Goal: Information Seeking & Learning: Check status

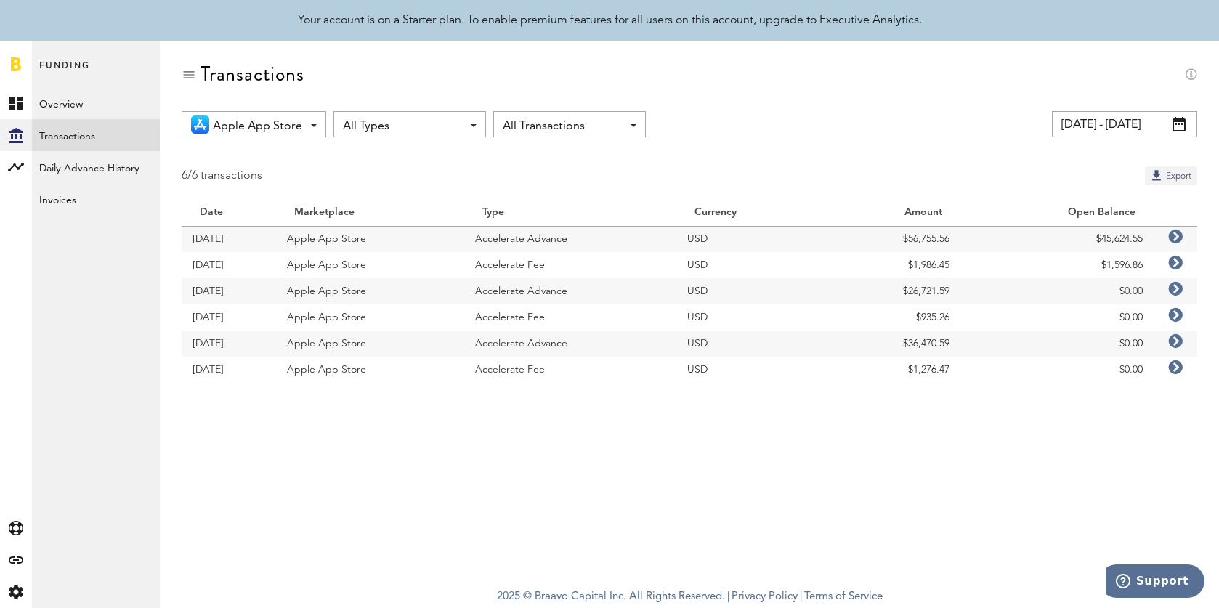
click at [1068, 180] on button "Export" at bounding box center [1171, 175] width 52 height 19
click at [270, 124] on span "Apple App Store" at bounding box center [257, 126] width 89 height 25
click at [294, 213] on span "Google Play" at bounding box center [270, 210] width 102 height 25
click at [1068, 339] on icon at bounding box center [1176, 341] width 15 height 15
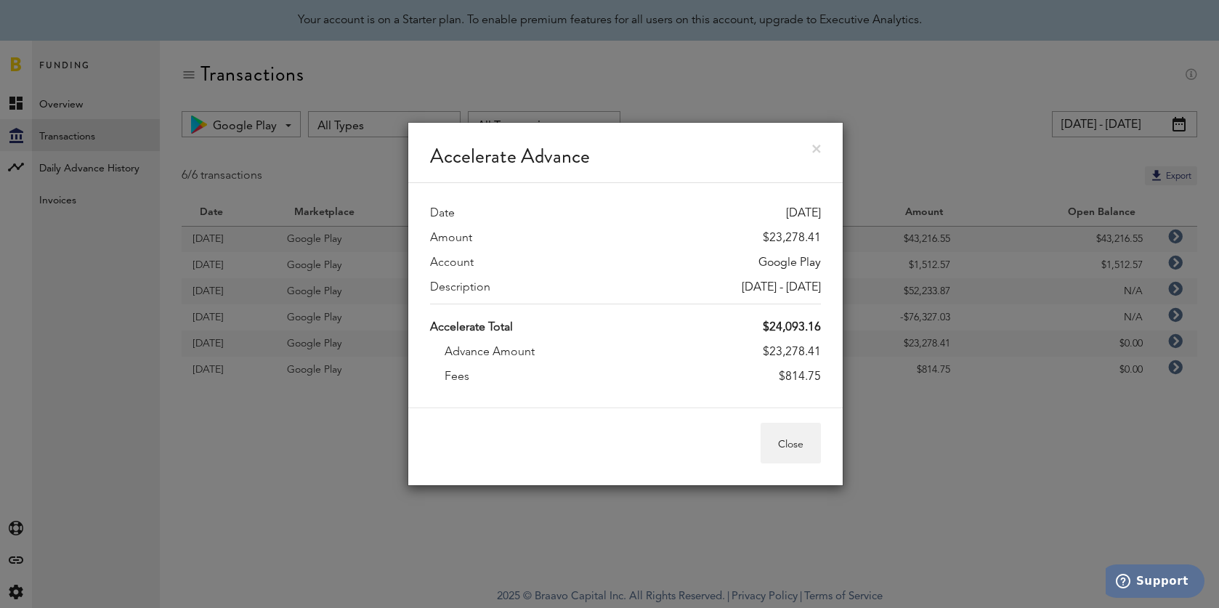
click at [816, 145] on link at bounding box center [816, 149] width 9 height 9
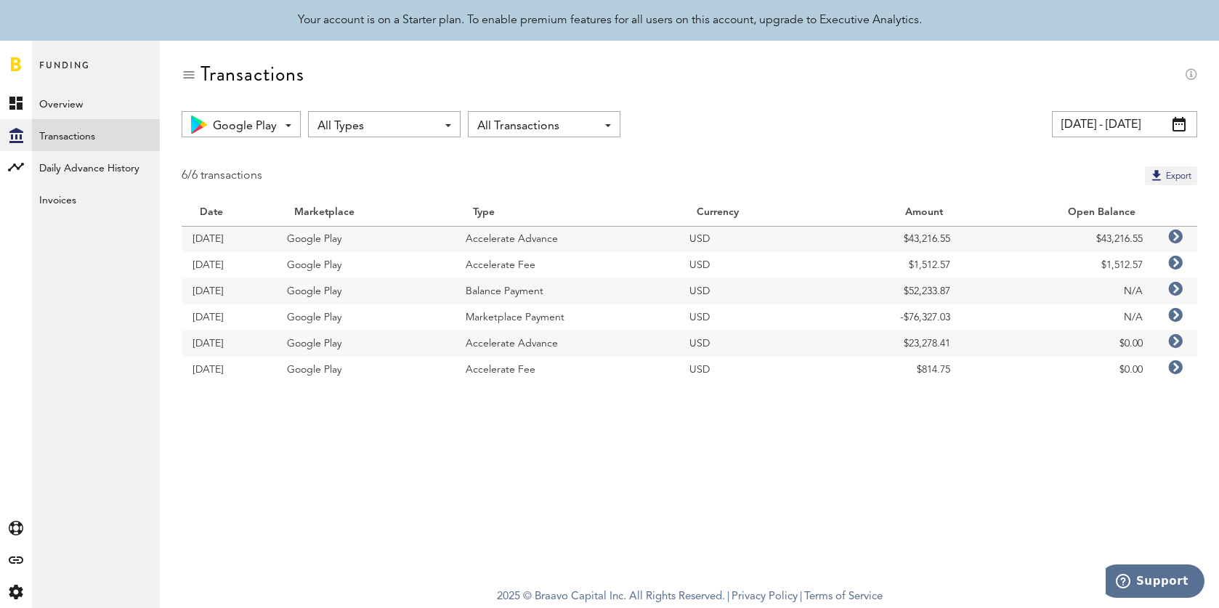
click at [224, 121] on span "Google Play" at bounding box center [245, 126] width 64 height 25
click at [279, 192] on span "Apple App Store" at bounding box center [271, 184] width 100 height 25
click at [1068, 284] on icon at bounding box center [1176, 289] width 15 height 15
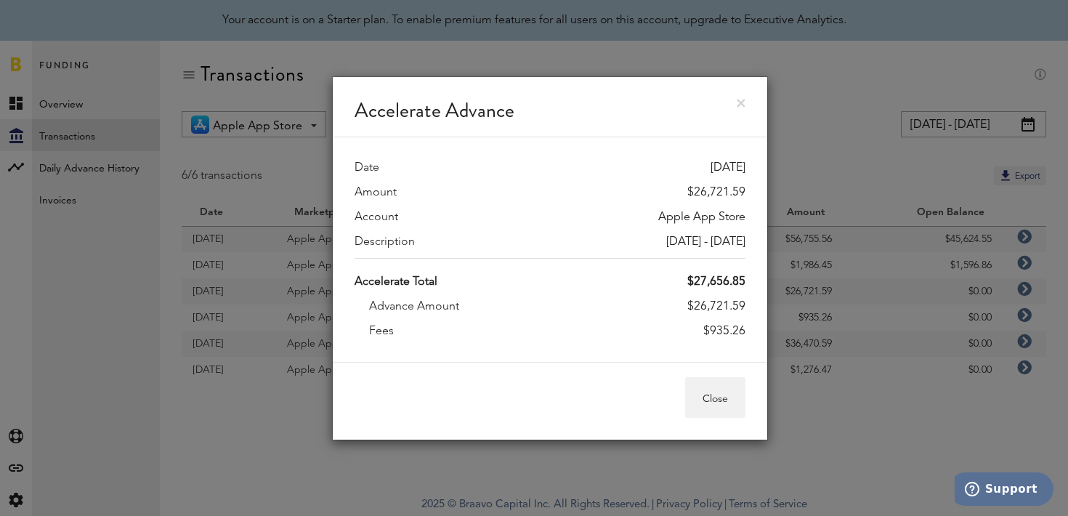
click at [740, 101] on link at bounding box center [741, 103] width 9 height 9
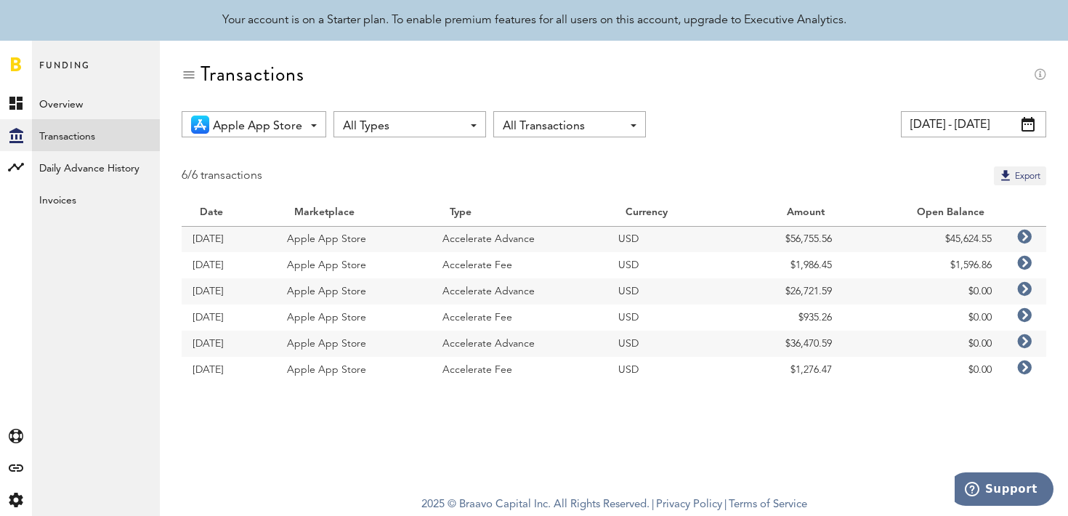
click at [1026, 344] on icon at bounding box center [1024, 341] width 15 height 15
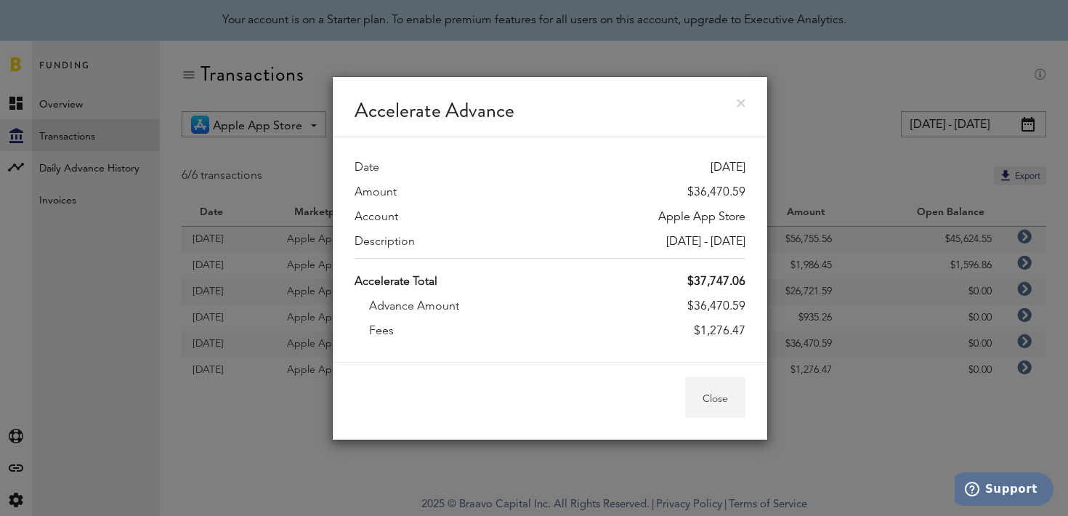
click at [711, 399] on button "Close" at bounding box center [715, 397] width 60 height 41
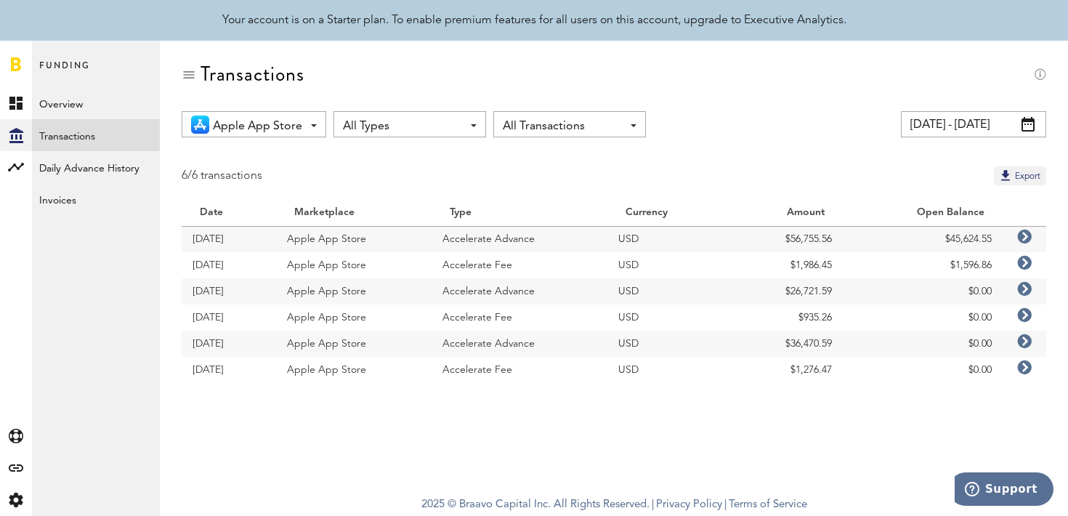
click at [258, 118] on span "Apple App Store" at bounding box center [257, 126] width 89 height 25
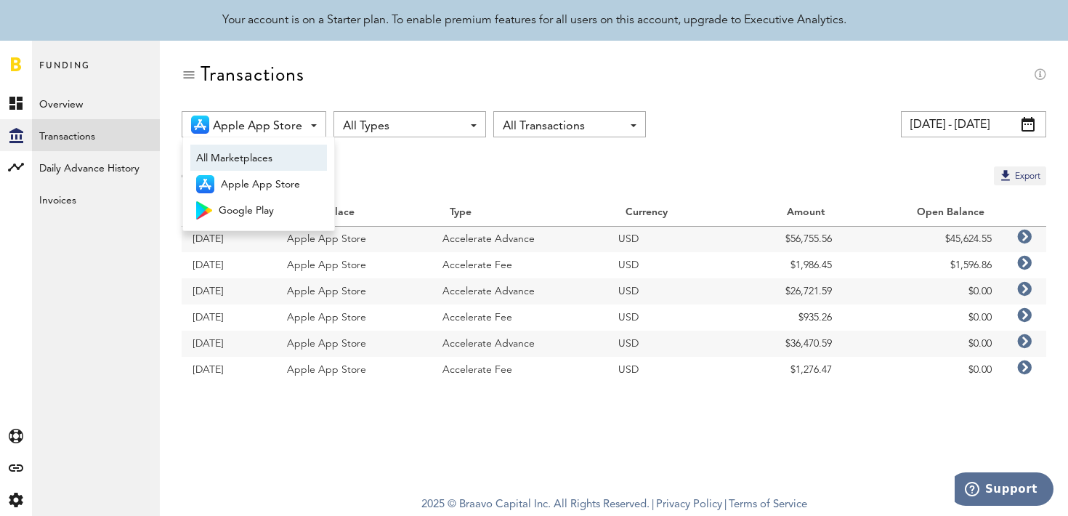
click at [297, 158] on span "All Marketplaces" at bounding box center [258, 158] width 125 height 25
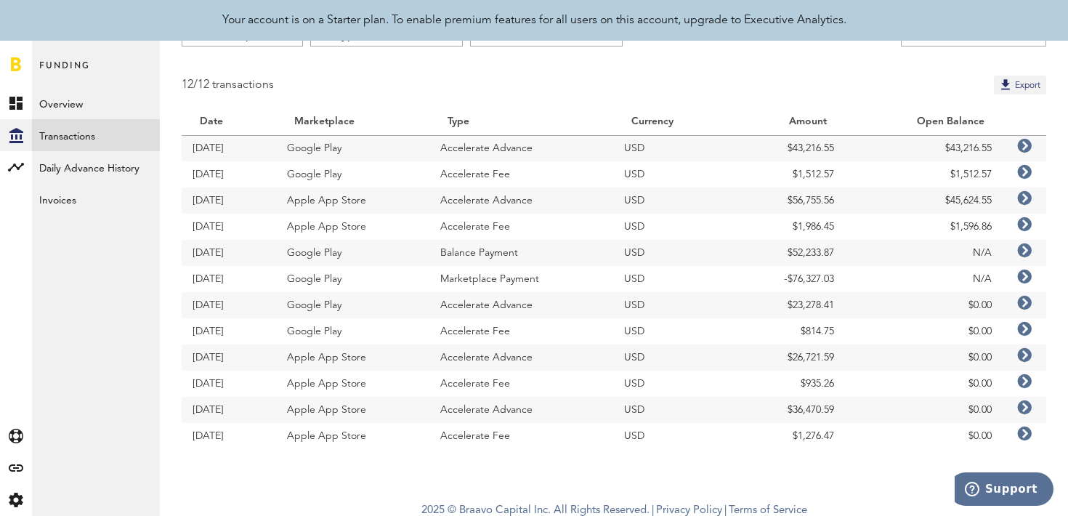
scroll to position [93, 0]
click at [1025, 252] on icon at bounding box center [1024, 248] width 15 height 15
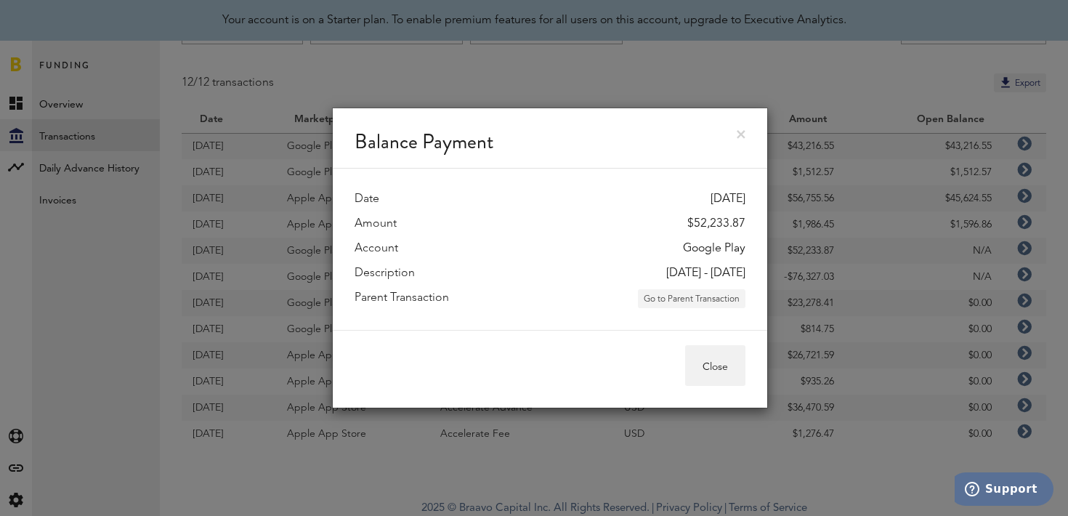
click at [675, 297] on button "Go to Parent Transaction" at bounding box center [692, 298] width 108 height 19
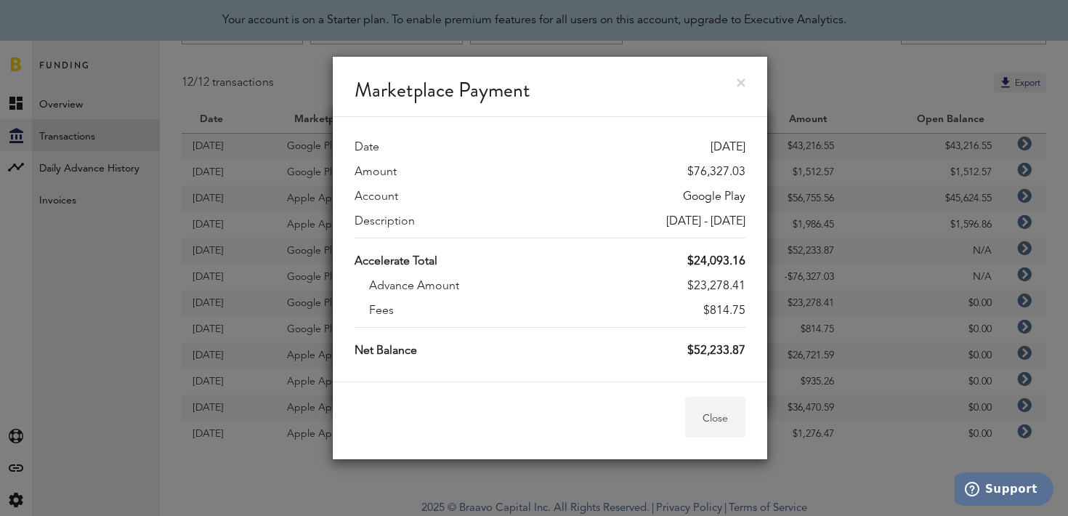
click at [717, 433] on button "Close" at bounding box center [715, 417] width 60 height 41
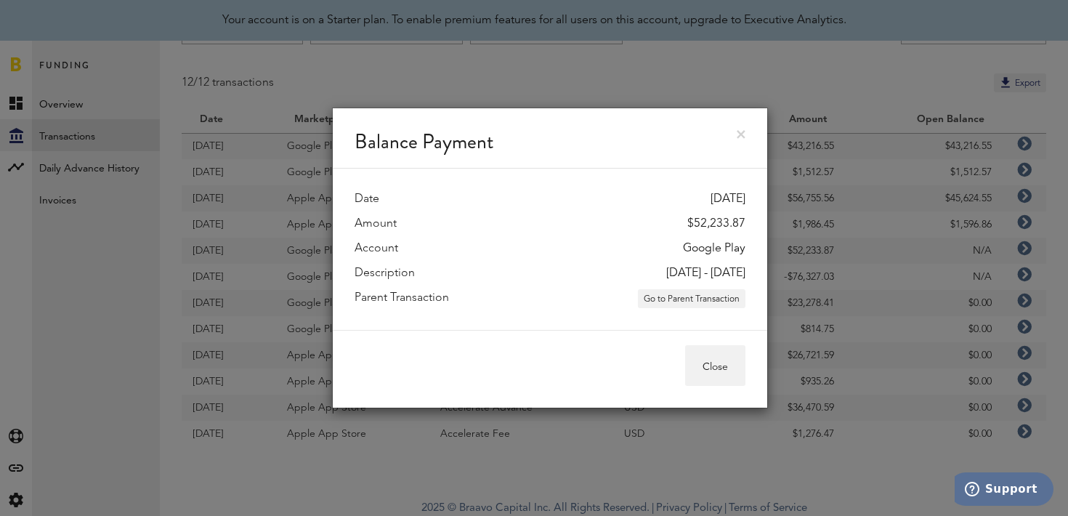
click at [718, 387] on div "Close" at bounding box center [550, 369] width 435 height 78
click at [718, 379] on button "Close" at bounding box center [715, 365] width 60 height 41
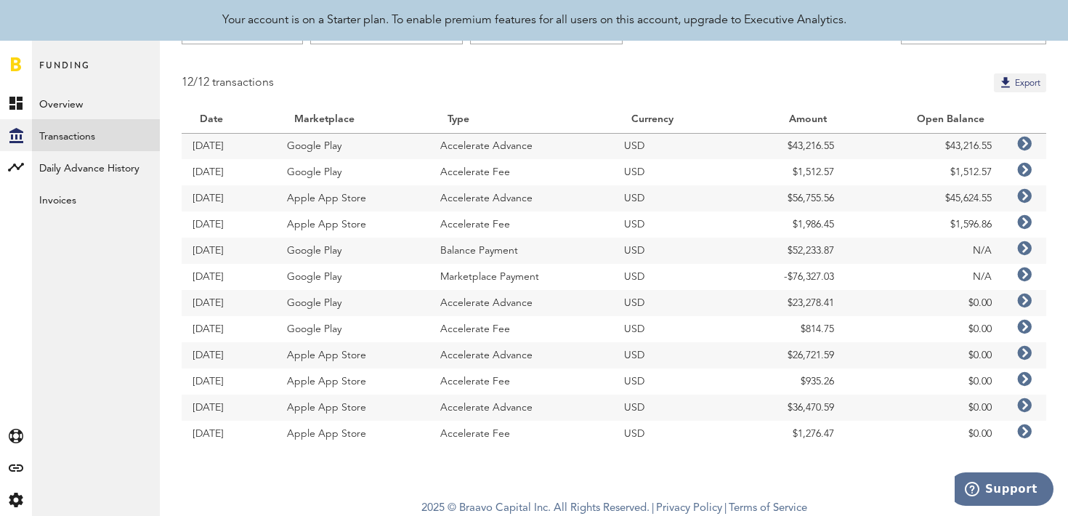
click at [1021, 147] on icon at bounding box center [1024, 144] width 15 height 15
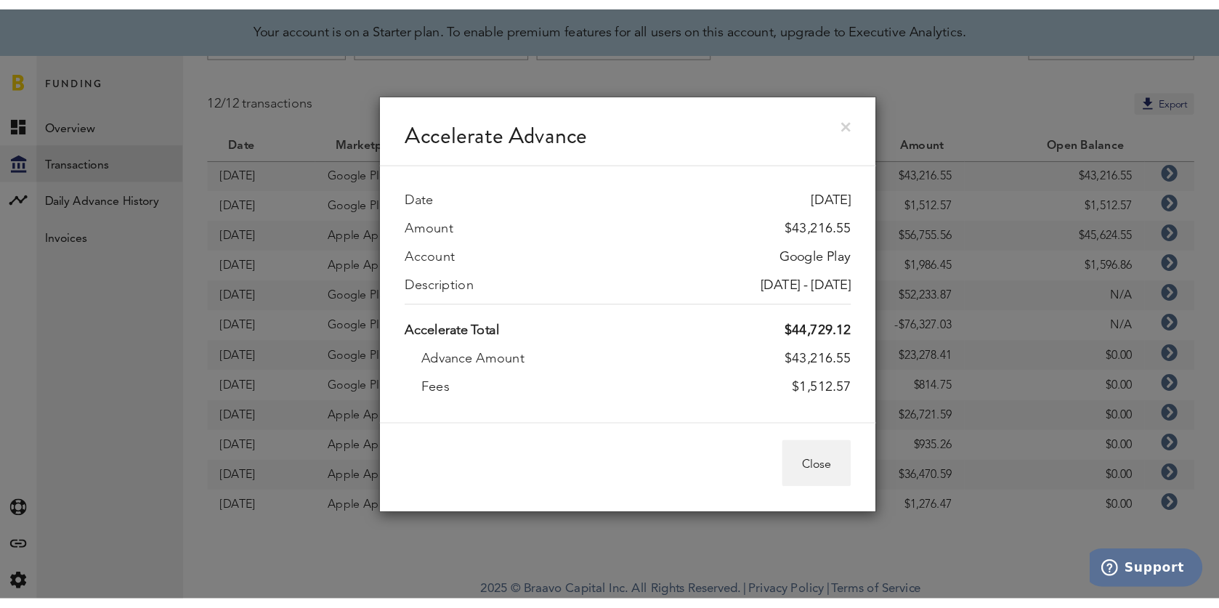
scroll to position [4, 0]
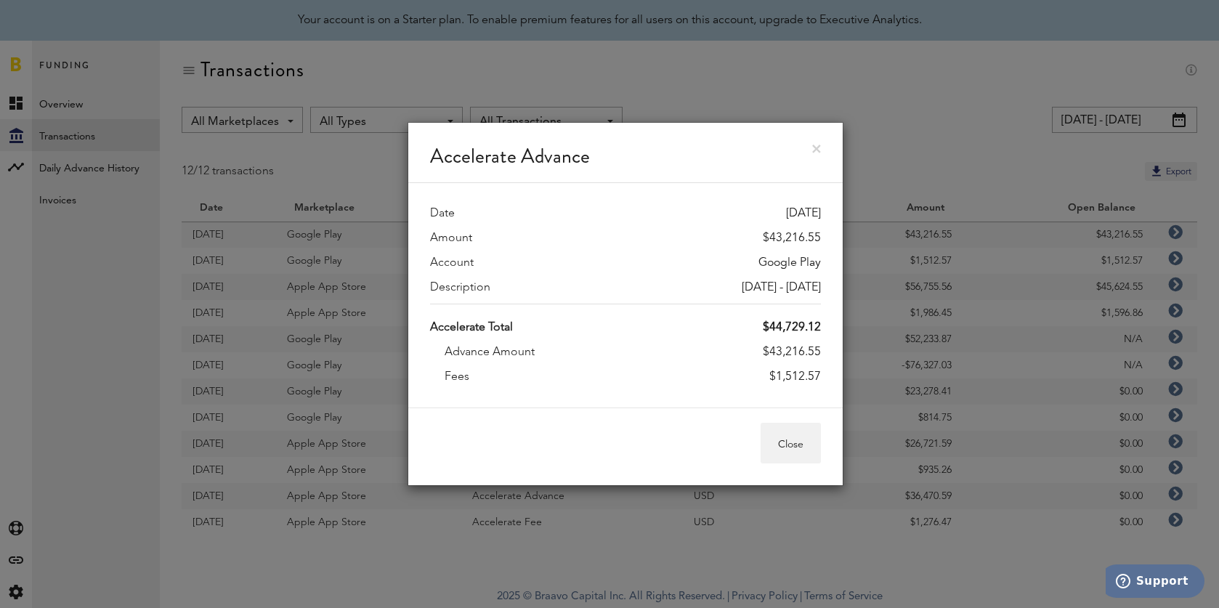
click at [820, 145] on link at bounding box center [816, 149] width 9 height 9
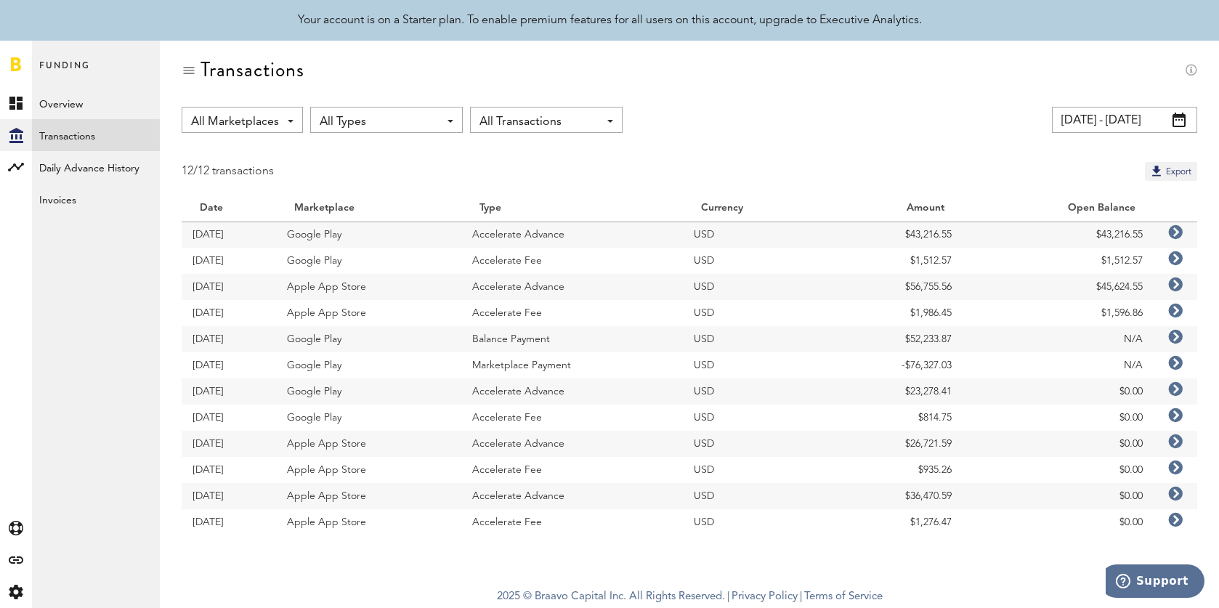
click at [1068, 281] on icon at bounding box center [1176, 285] width 15 height 15
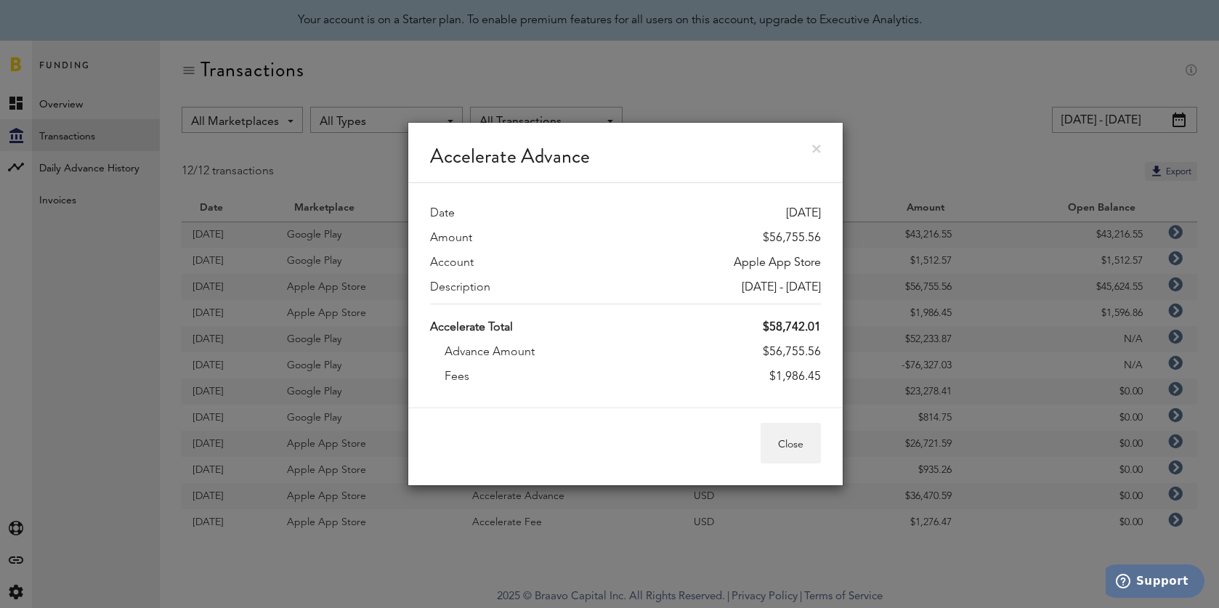
click at [815, 147] on link at bounding box center [816, 149] width 9 height 9
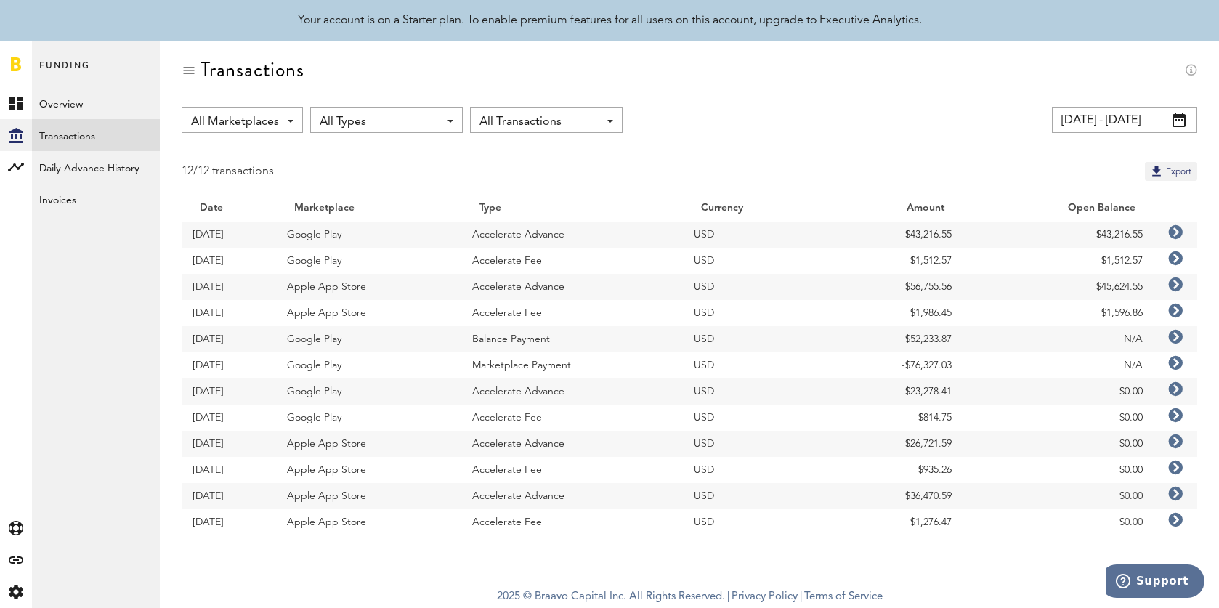
click at [271, 124] on span "All Marketplaces" at bounding box center [235, 122] width 88 height 25
click at [294, 172] on span "Apple App Store" at bounding box center [271, 180] width 100 height 25
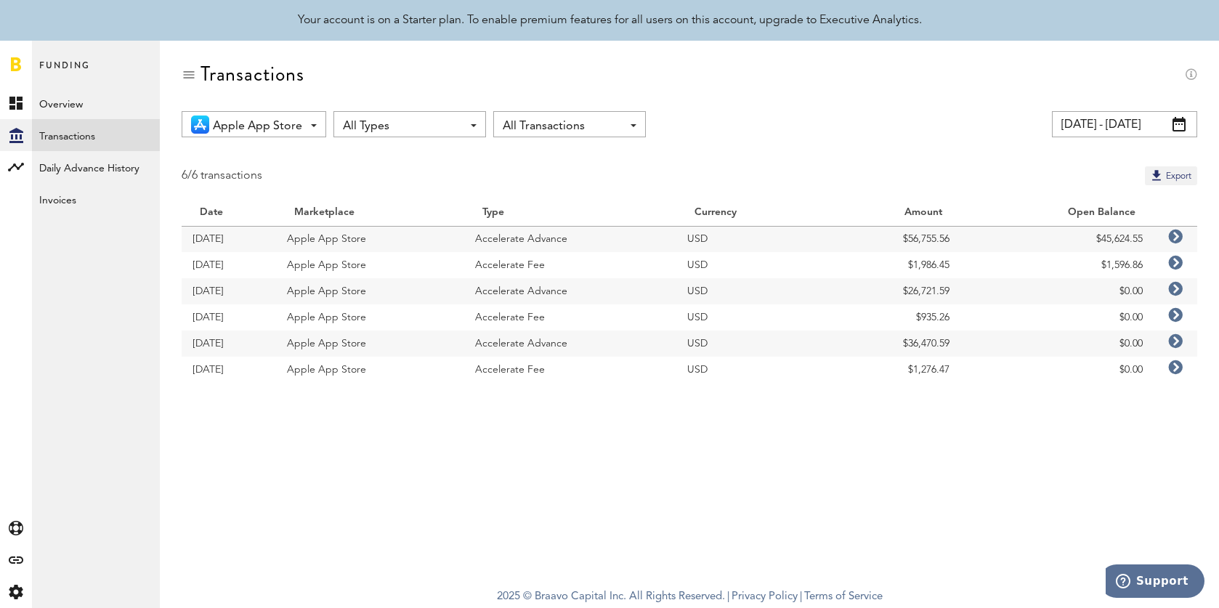
click at [276, 130] on span "Apple App Store" at bounding box center [257, 126] width 89 height 25
click at [288, 203] on span "Google Play" at bounding box center [270, 210] width 102 height 25
click at [1068, 238] on icon at bounding box center [1176, 237] width 15 height 15
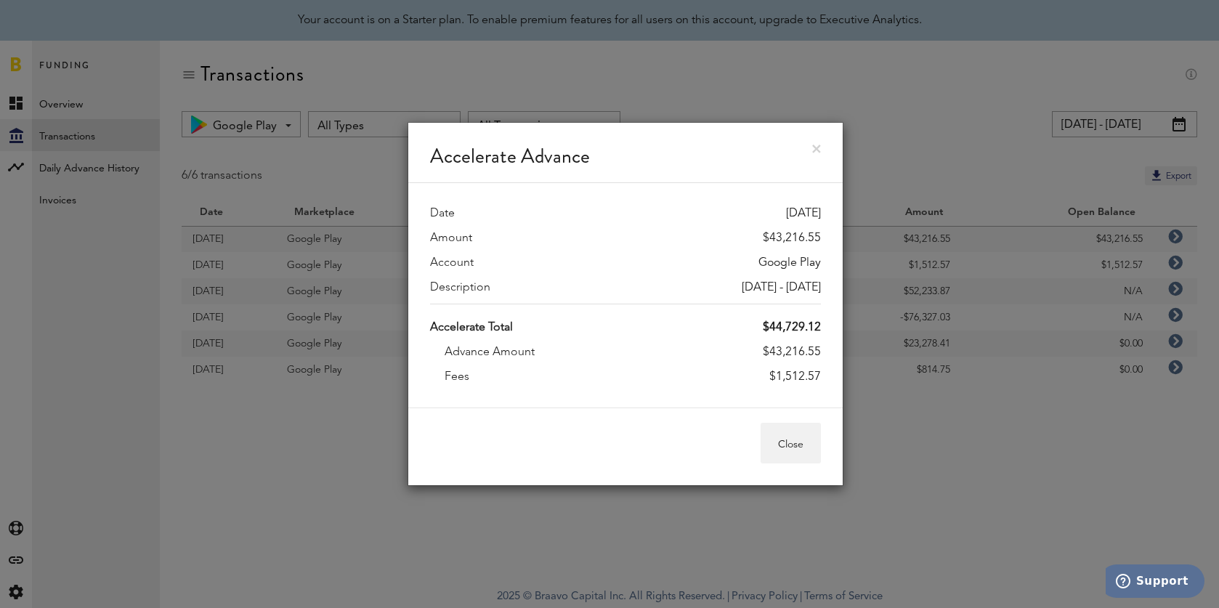
click at [919, 344] on div "Accelerate Advance Date [DATE] Amount $43,216.55 Account Google Play Descriptio…" at bounding box center [625, 304] width 1187 height 608
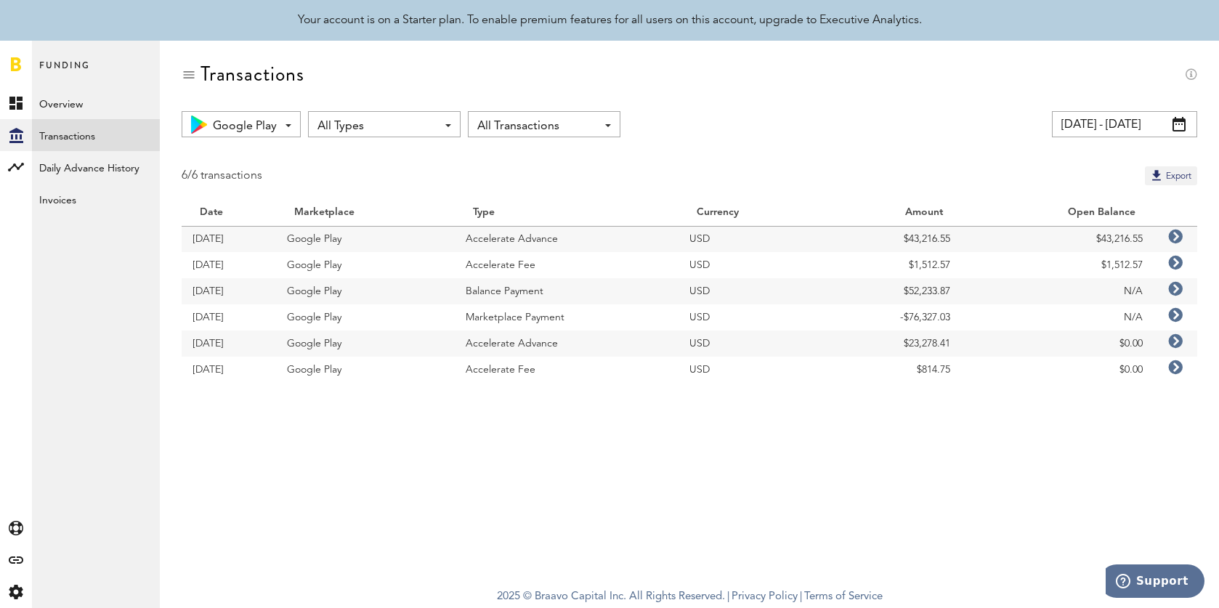
click at [1068, 262] on icon at bounding box center [1176, 263] width 15 height 15
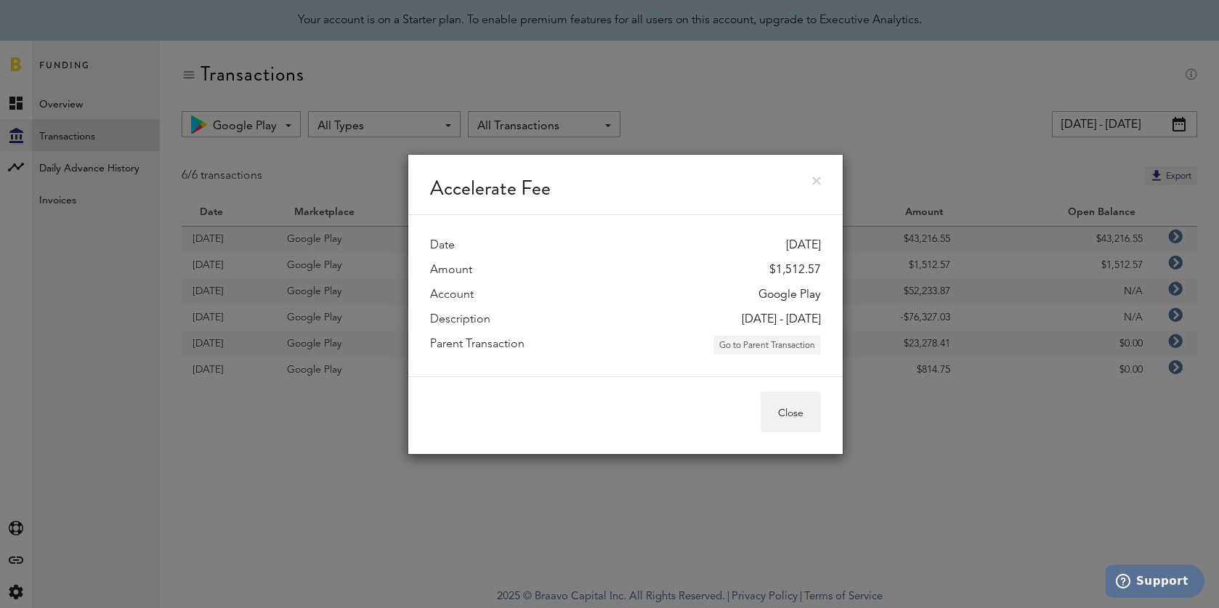
click at [802, 343] on button "Go to Parent Transaction" at bounding box center [768, 345] width 108 height 19
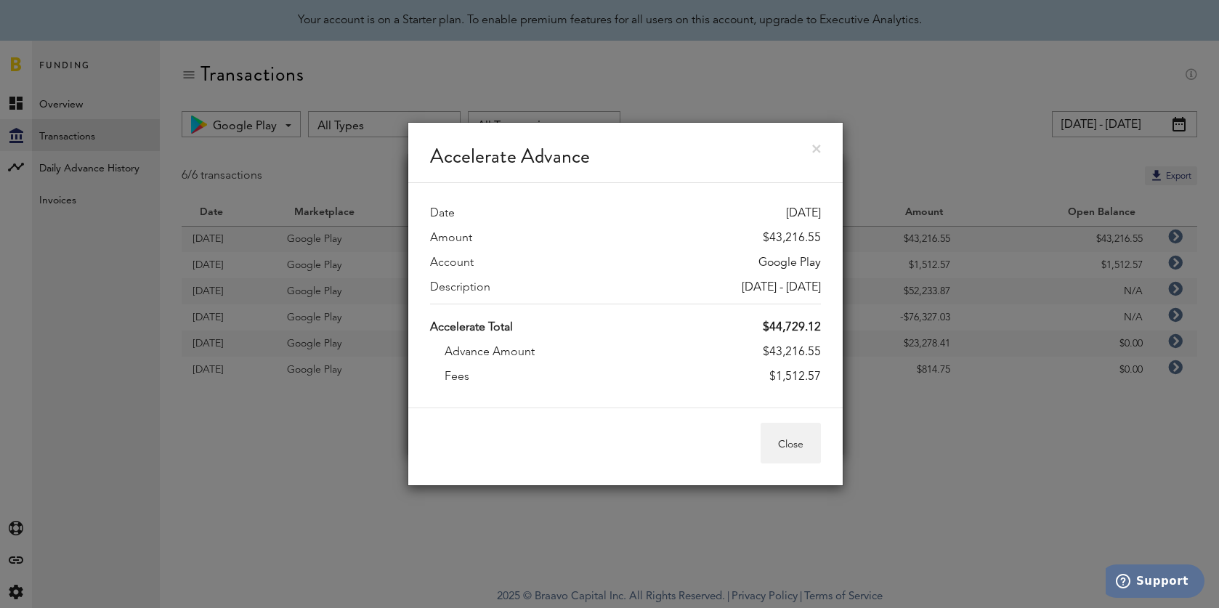
click at [820, 146] on link at bounding box center [816, 149] width 9 height 9
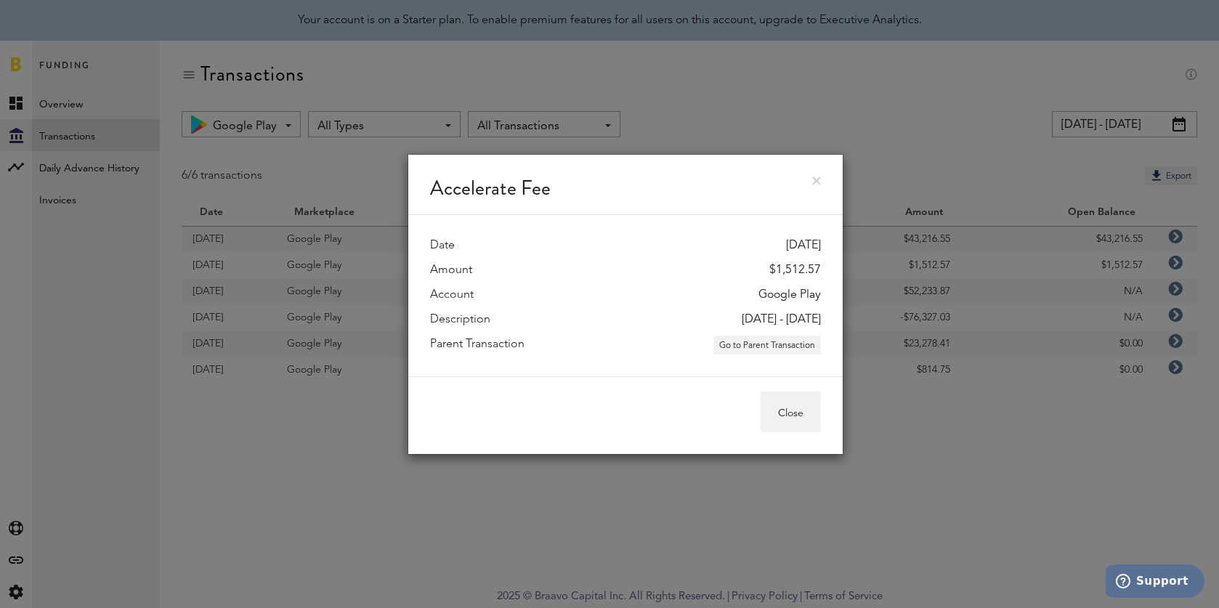
click at [815, 182] on link at bounding box center [816, 181] width 9 height 9
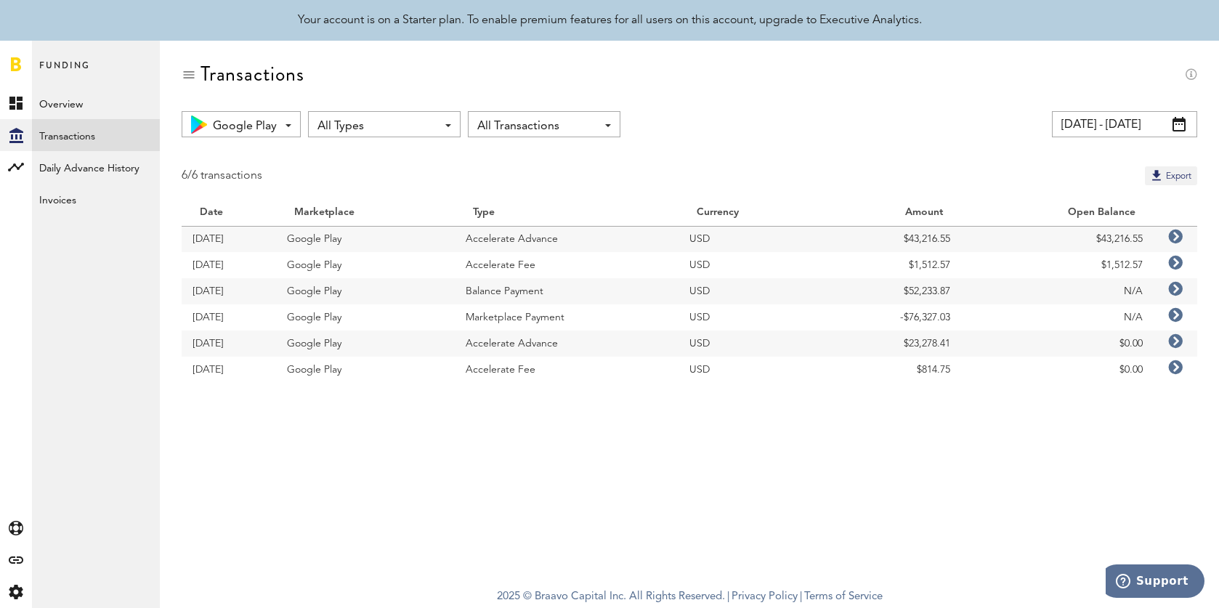
click at [265, 131] on span "Google Play" at bounding box center [245, 126] width 64 height 25
click at [269, 156] on span "All Marketplaces" at bounding box center [258, 158] width 125 height 25
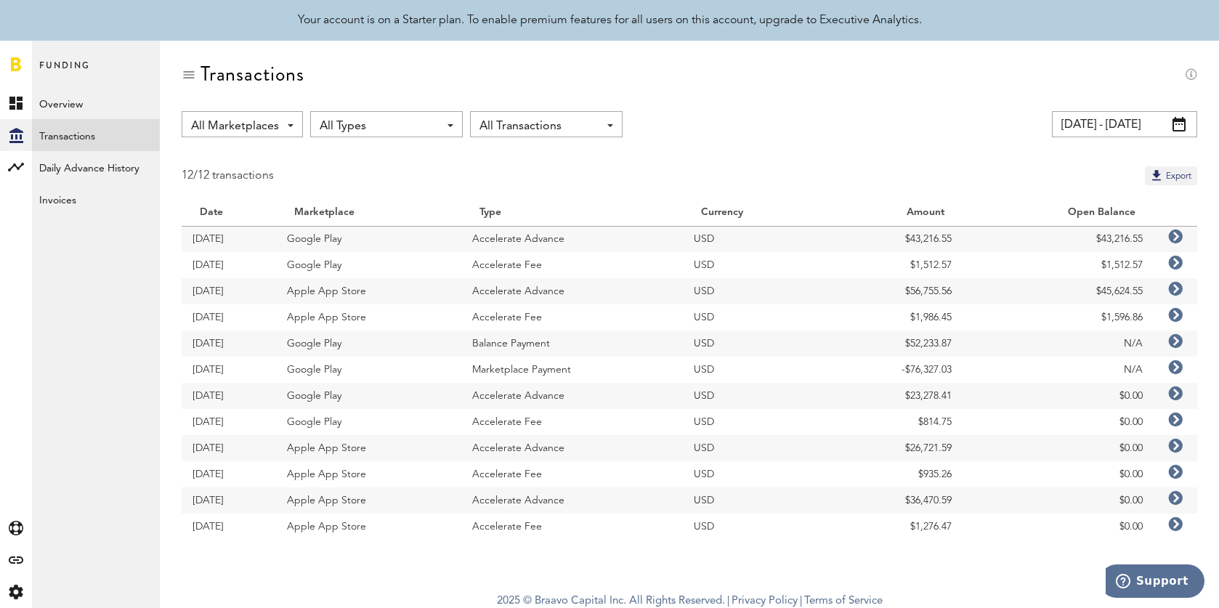
click at [1068, 124] on span at bounding box center [1179, 124] width 13 height 15
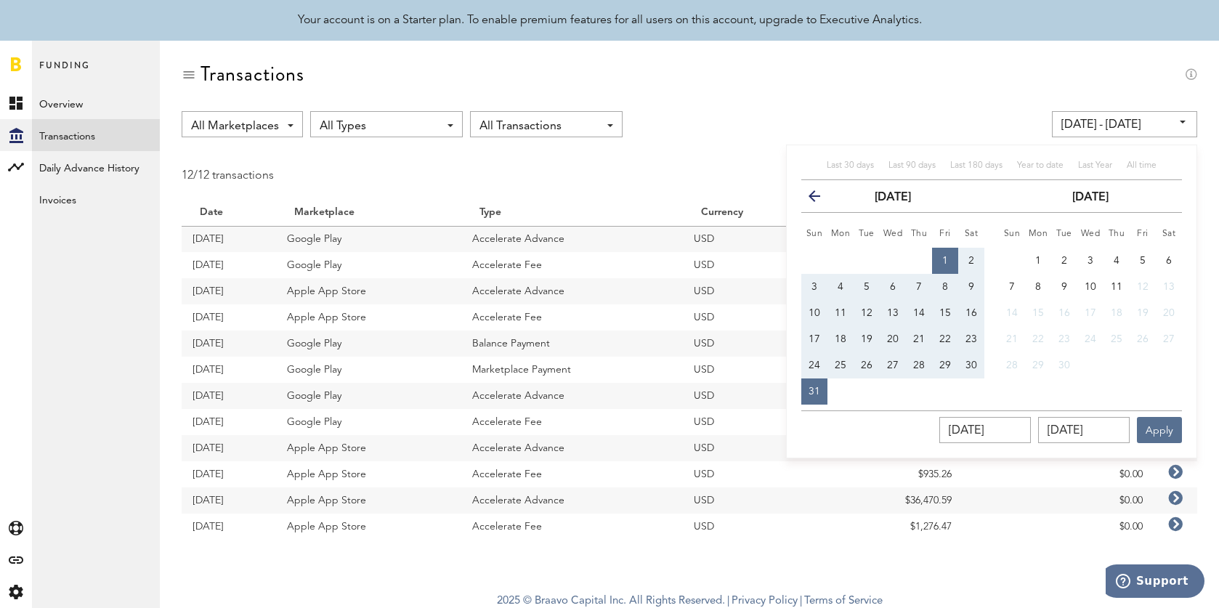
click at [937, 262] on button "1" at bounding box center [945, 261] width 26 height 26
type input "[DATE] - [DATE]"
type input "[DATE]"
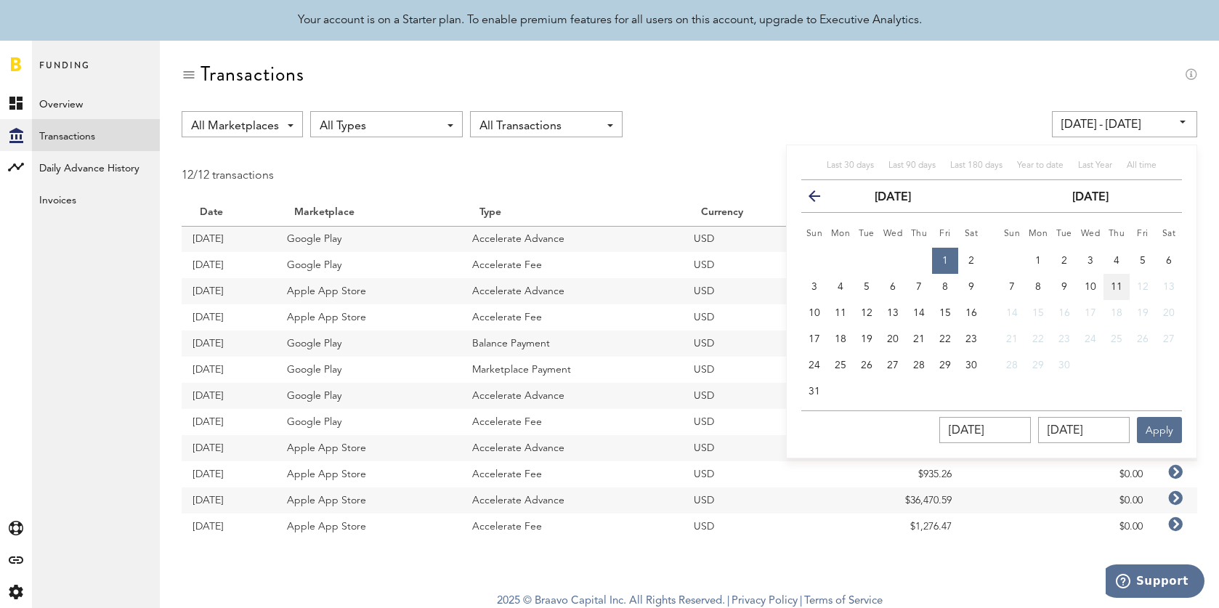
click at [1068, 291] on button "11" at bounding box center [1117, 287] width 26 height 26
type input "[DATE] - [DATE]"
type input "[DATE]"
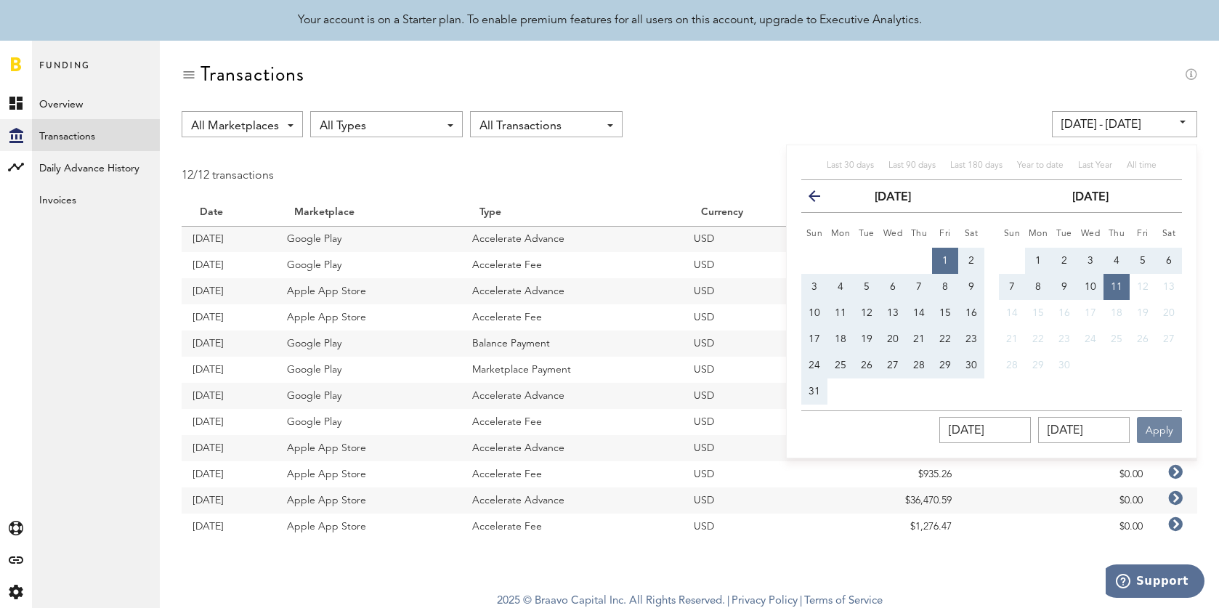
click at [1068, 432] on button "Apply" at bounding box center [1159, 430] width 45 height 26
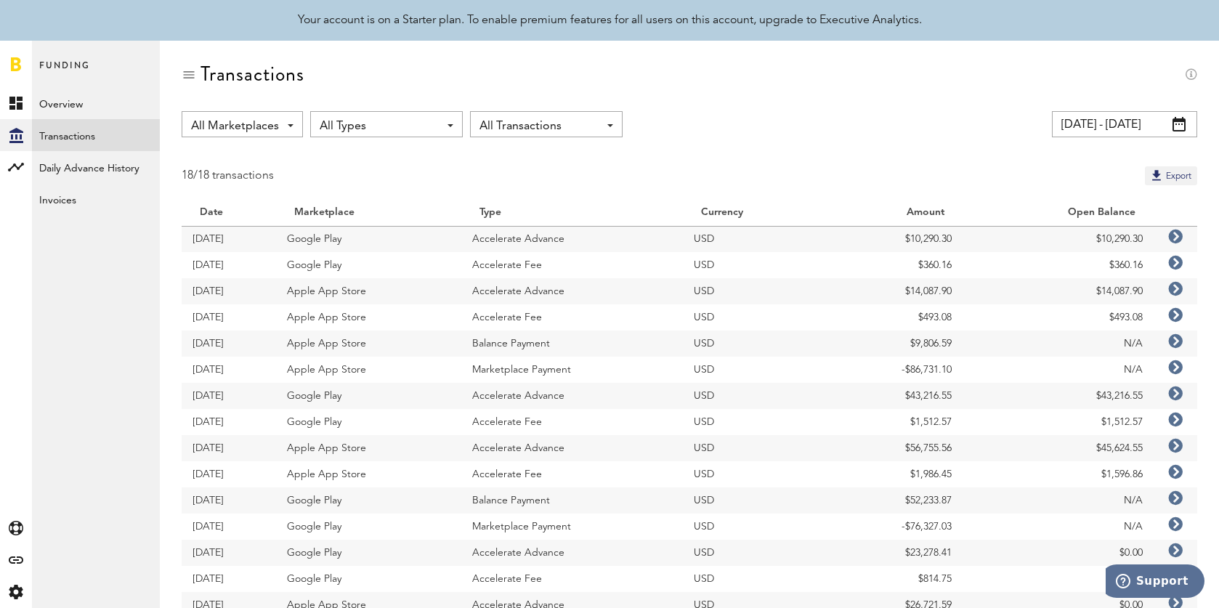
click at [1068, 342] on icon at bounding box center [1176, 341] width 15 height 15
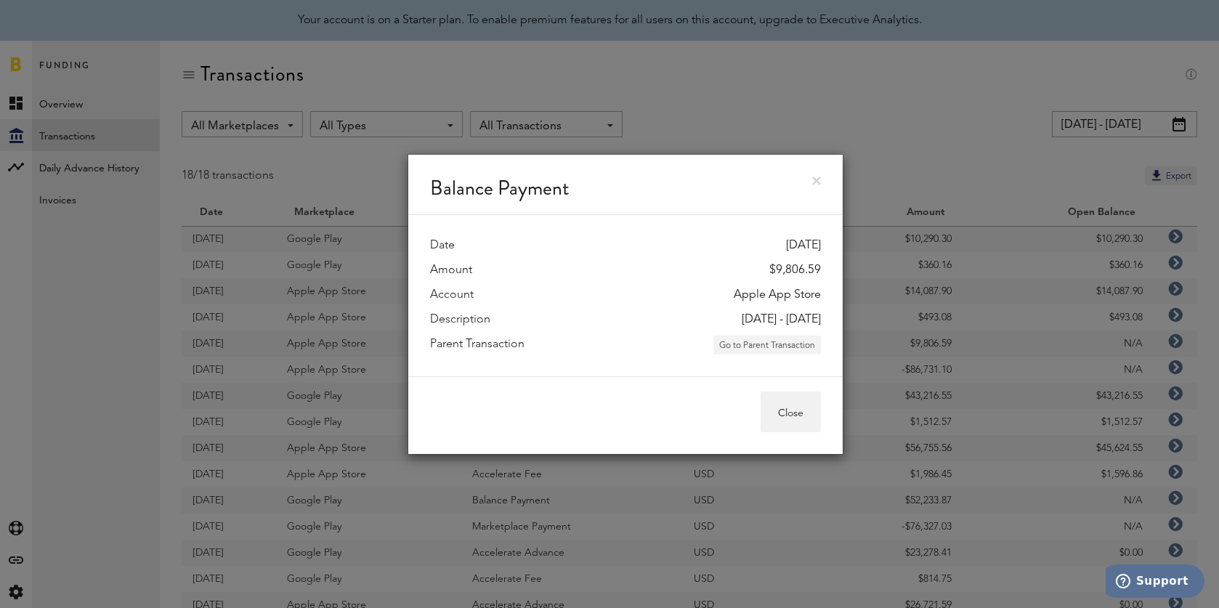
click at [787, 350] on button "Go to Parent Transaction" at bounding box center [768, 345] width 108 height 19
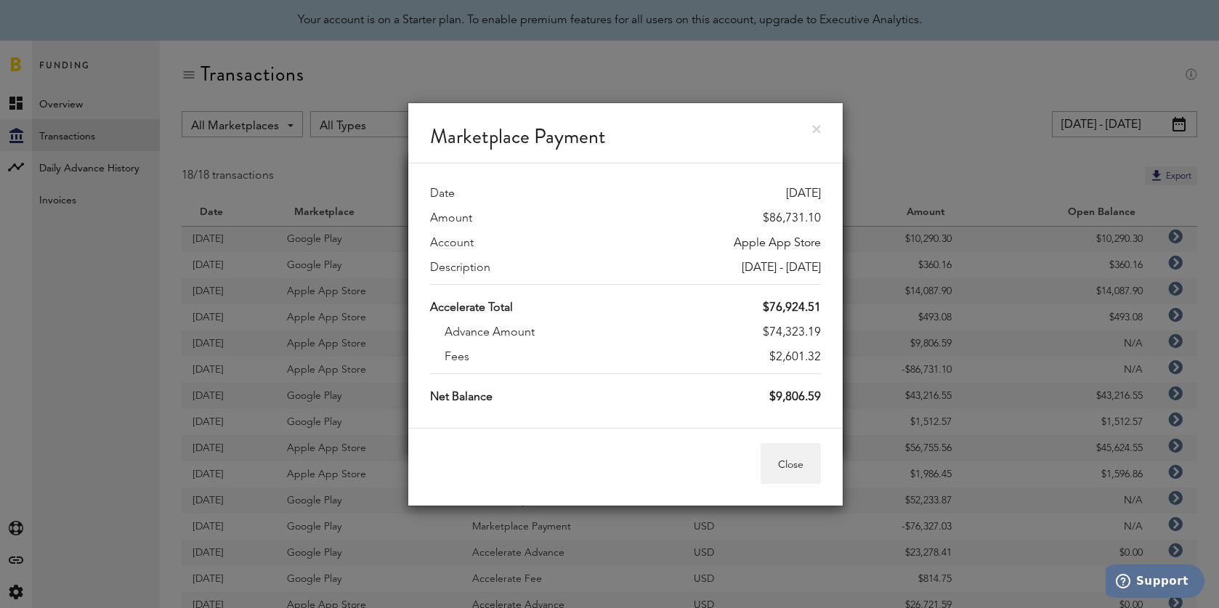
click at [817, 132] on link at bounding box center [816, 129] width 9 height 9
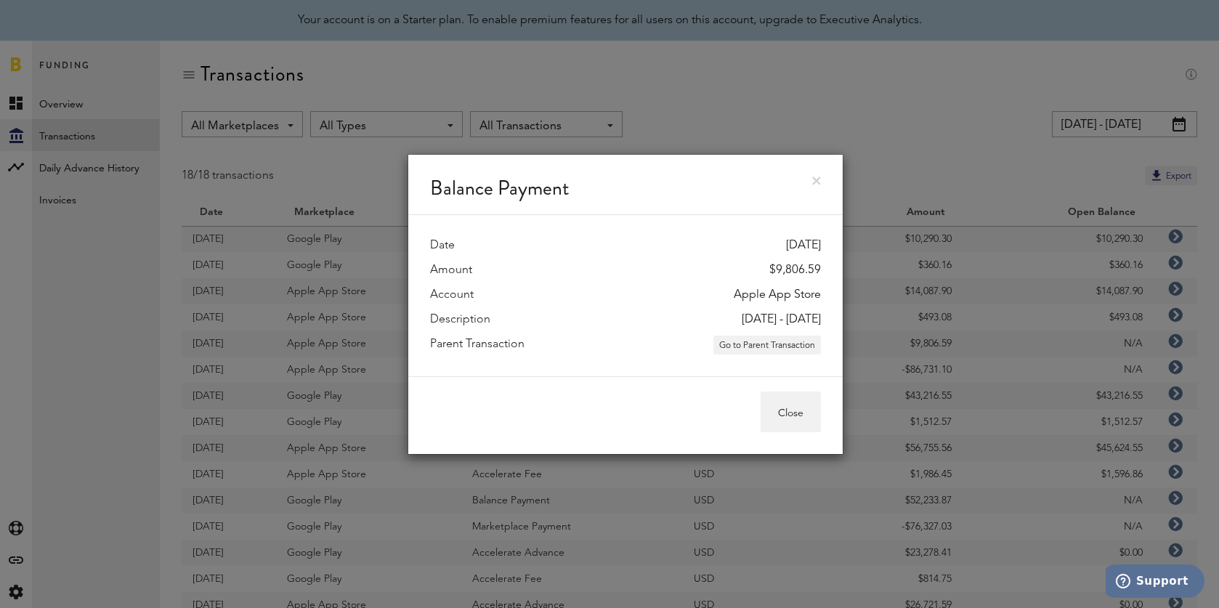
click at [820, 182] on link at bounding box center [816, 181] width 9 height 9
